Goal: Check status: Check status

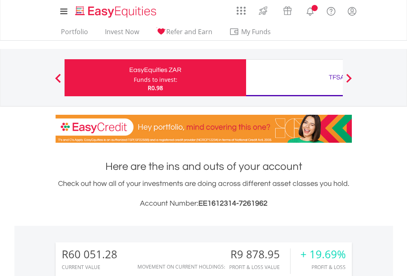
scroll to position [79, 129]
click at [134, 78] on div "Funds to invest:" at bounding box center [156, 80] width 44 height 8
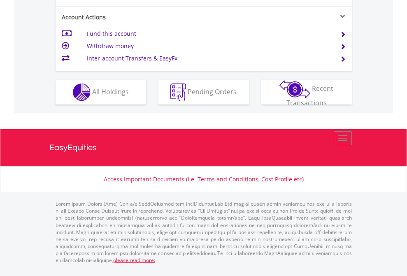
scroll to position [806, 0]
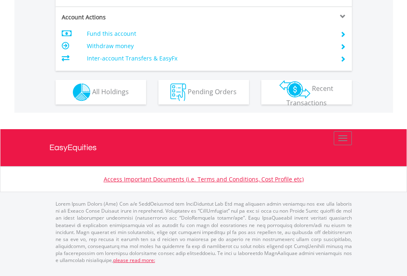
scroll to position [773, 0]
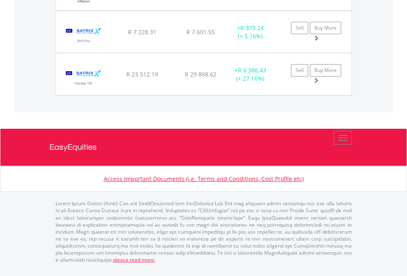
scroll to position [917, 0]
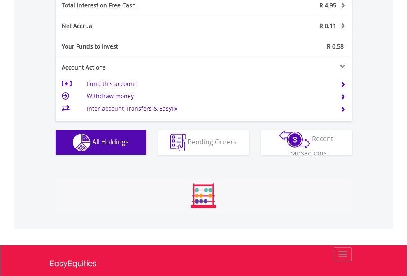
scroll to position [79, 129]
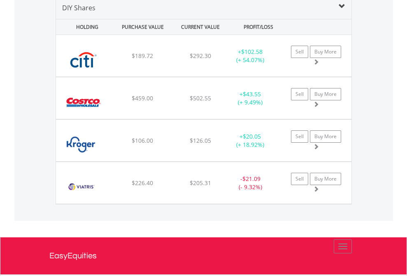
scroll to position [796, 0]
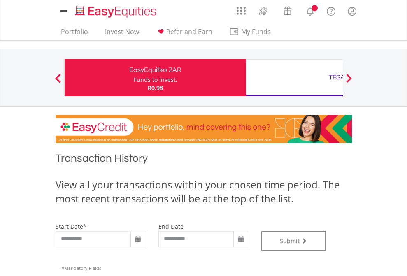
type input "**********"
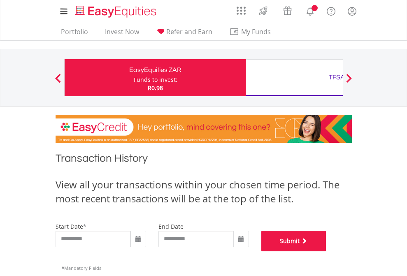
click at [327, 252] on button "Submit" at bounding box center [294, 241] width 65 height 21
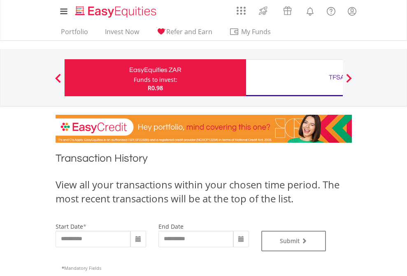
click at [295, 78] on div "TFSA" at bounding box center [337, 78] width 172 height 12
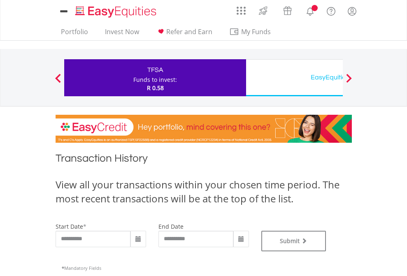
type input "**********"
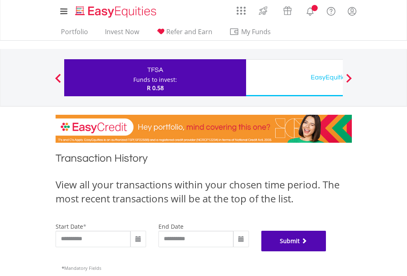
click at [327, 252] on button "Submit" at bounding box center [294, 241] width 65 height 21
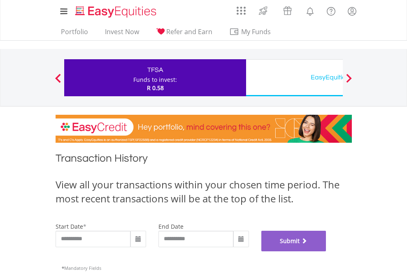
scroll to position [334, 0]
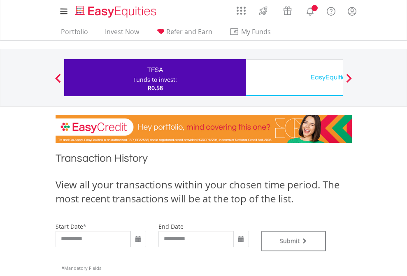
click at [295, 78] on div "EasyEquities USD" at bounding box center [337, 78] width 172 height 12
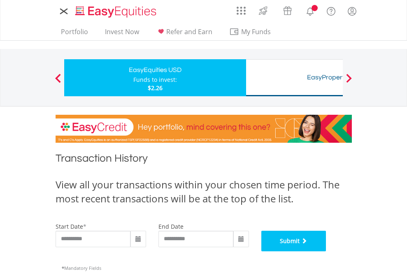
click at [327, 252] on button "Submit" at bounding box center [294, 241] width 65 height 21
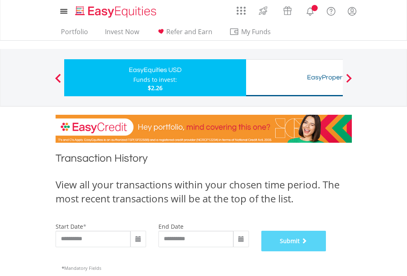
scroll to position [334, 0]
